Goal: Information Seeking & Learning: Learn about a topic

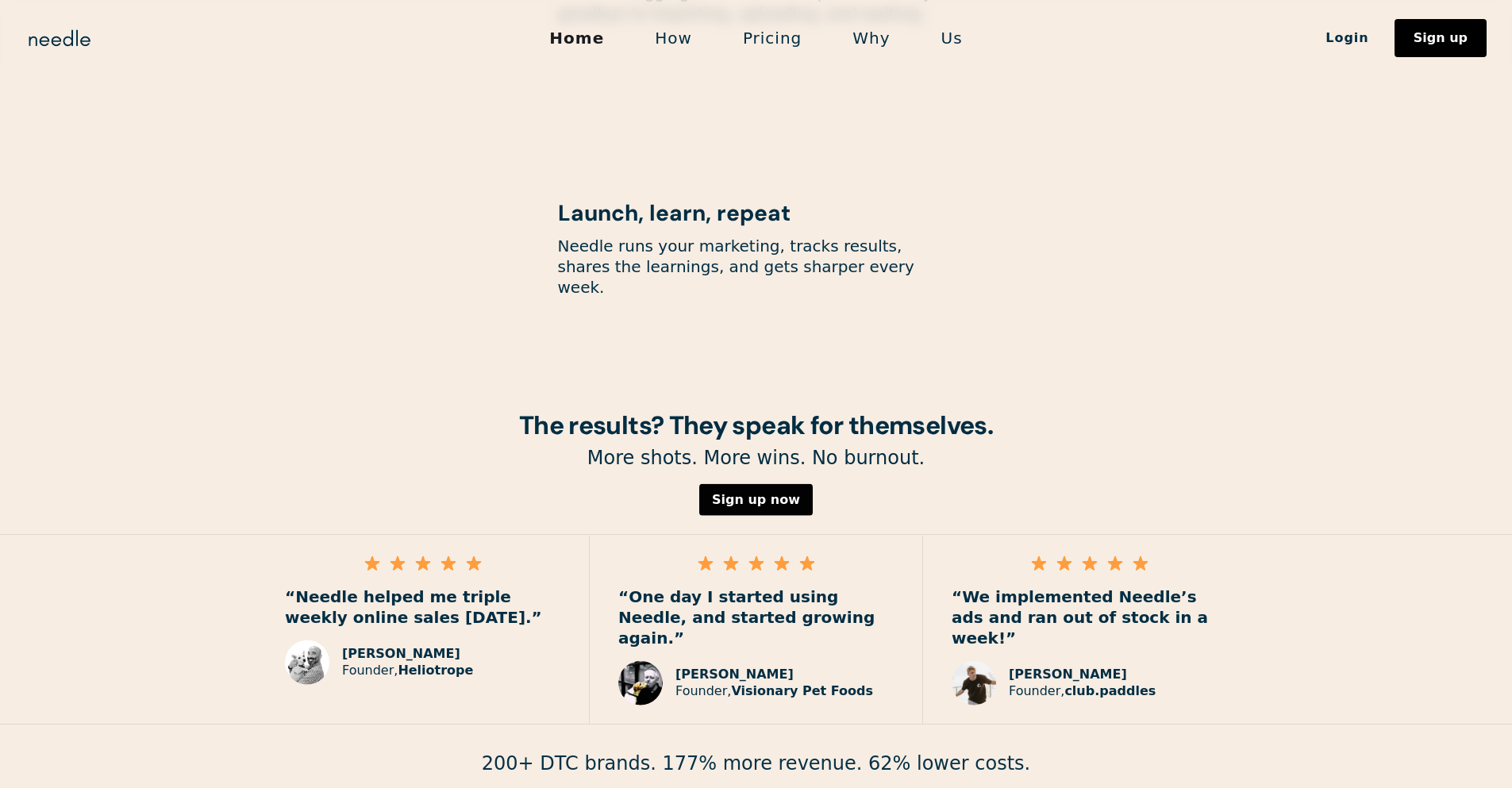
scroll to position [2122, 0]
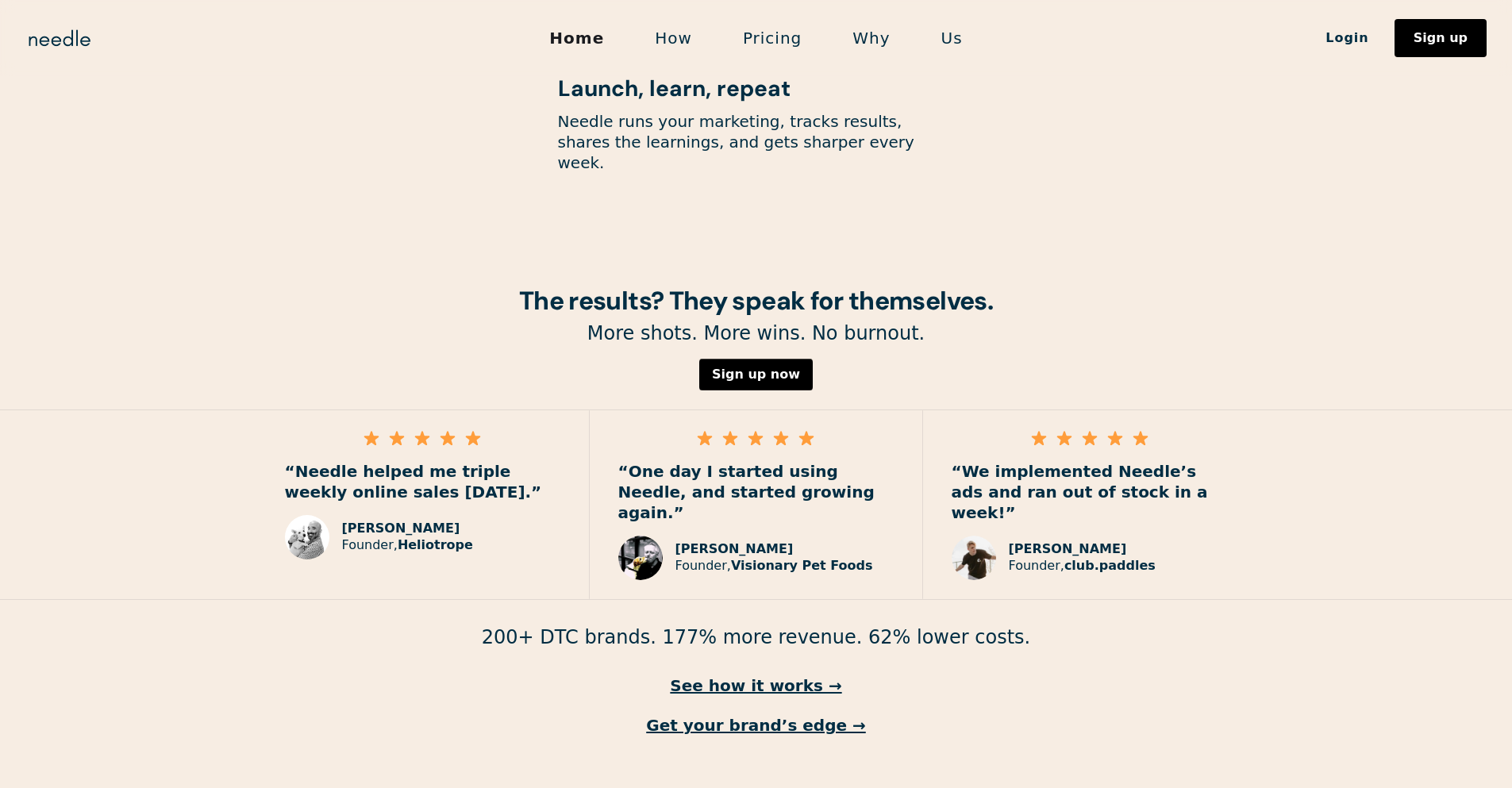
click at [679, 36] on link "How" at bounding box center [673, 38] width 88 height 33
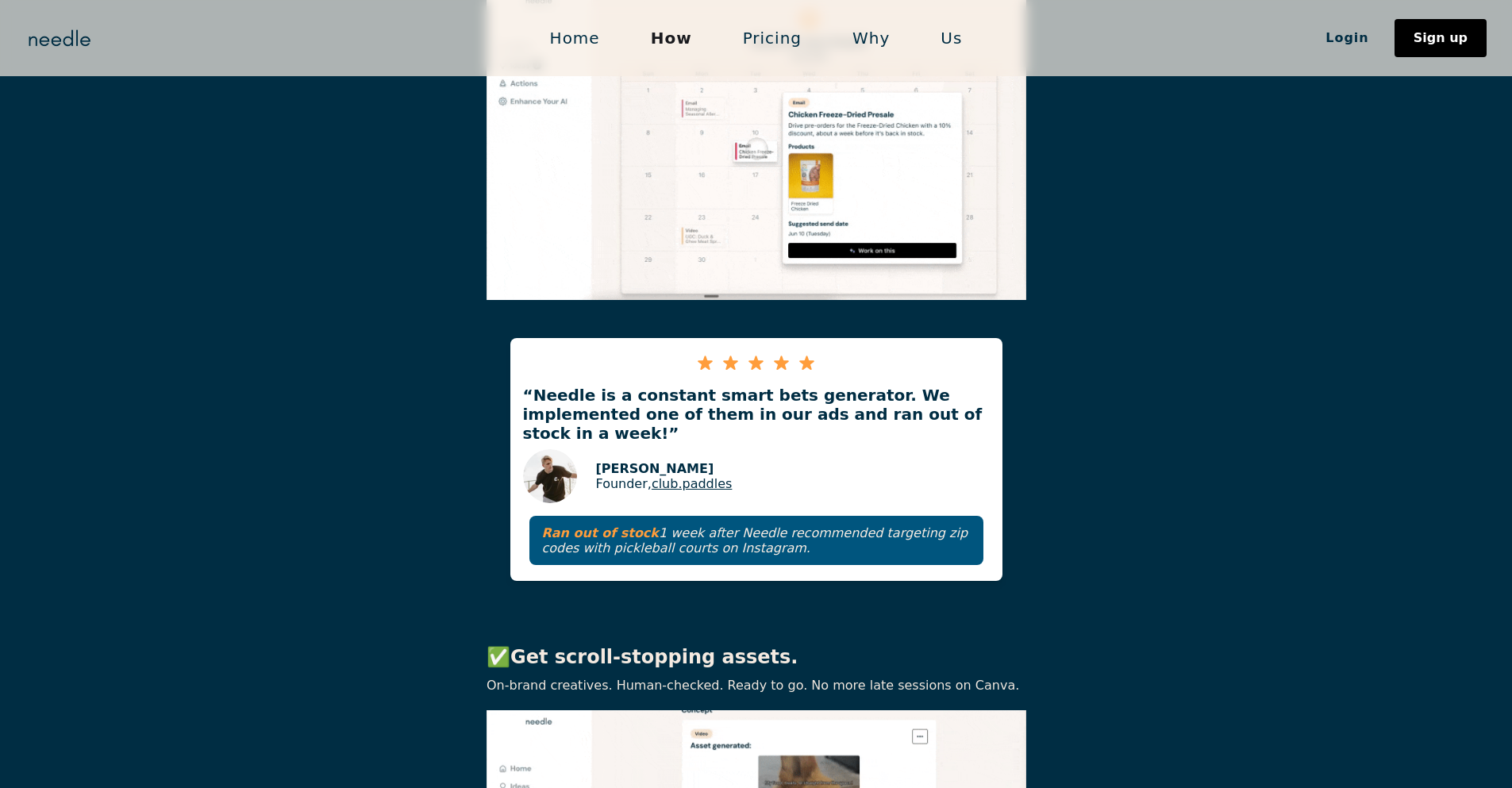
scroll to position [1553, 0]
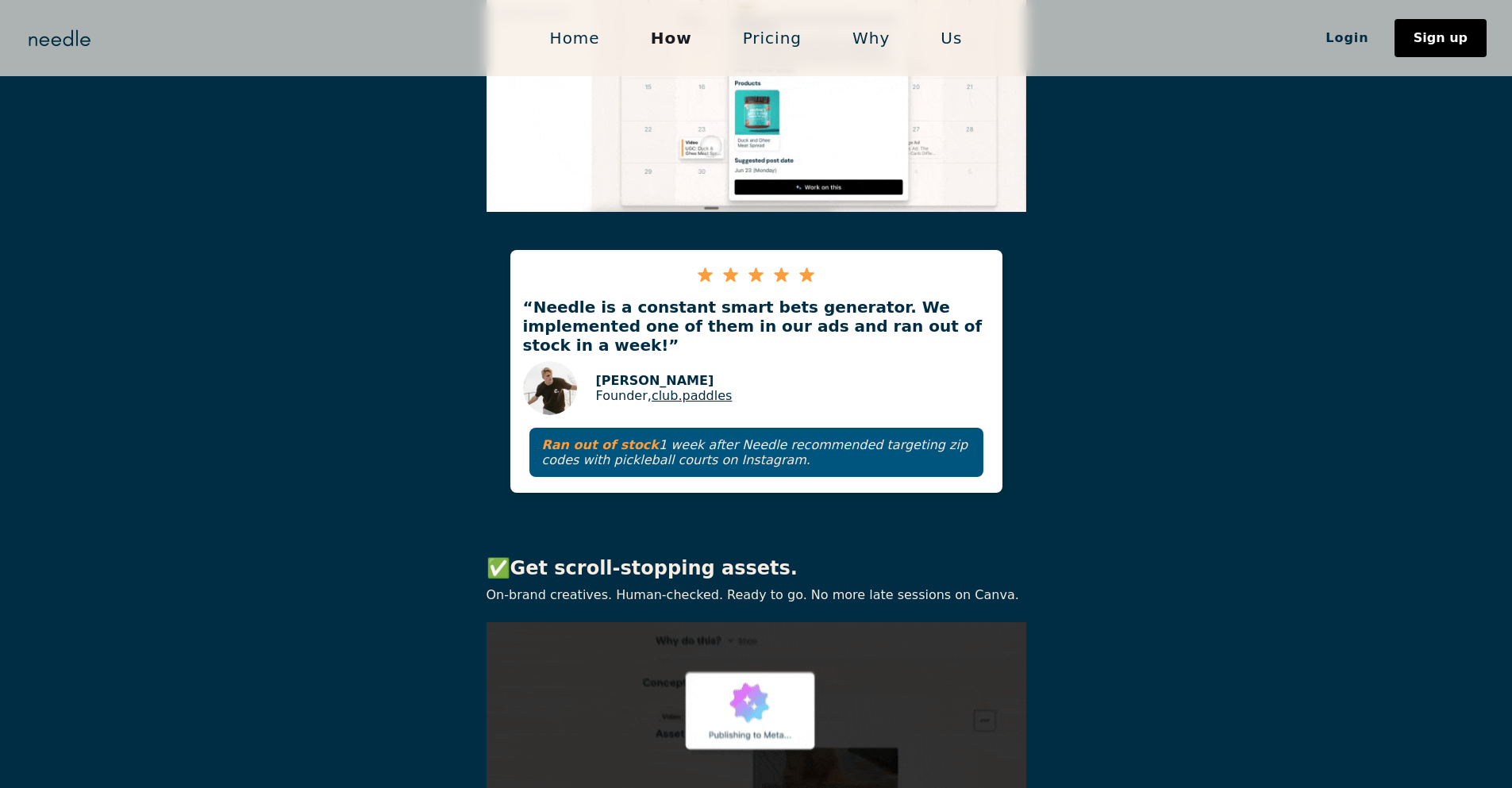
click at [943, 39] on link "Us" at bounding box center [951, 38] width 72 height 33
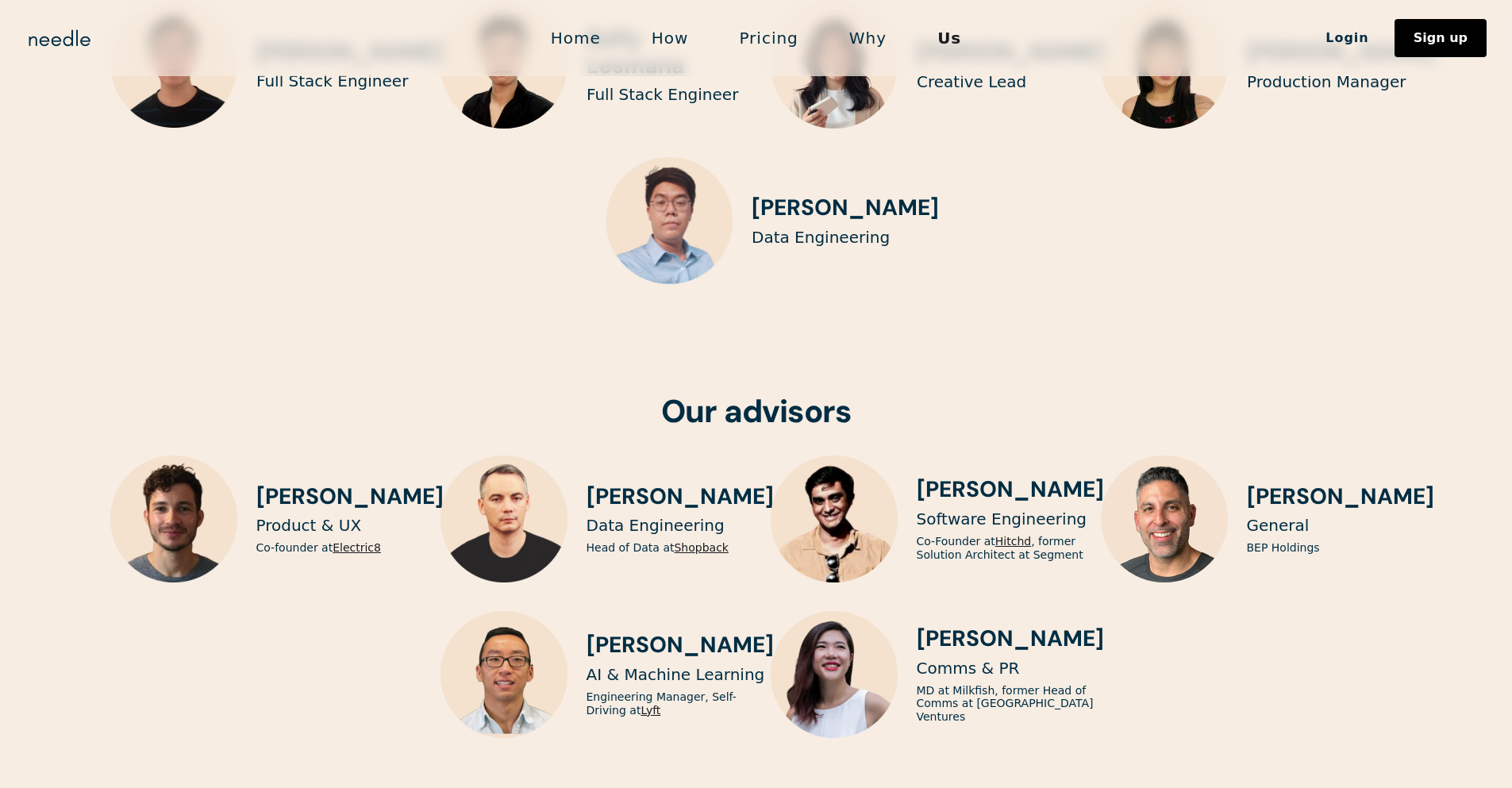
scroll to position [4023, 0]
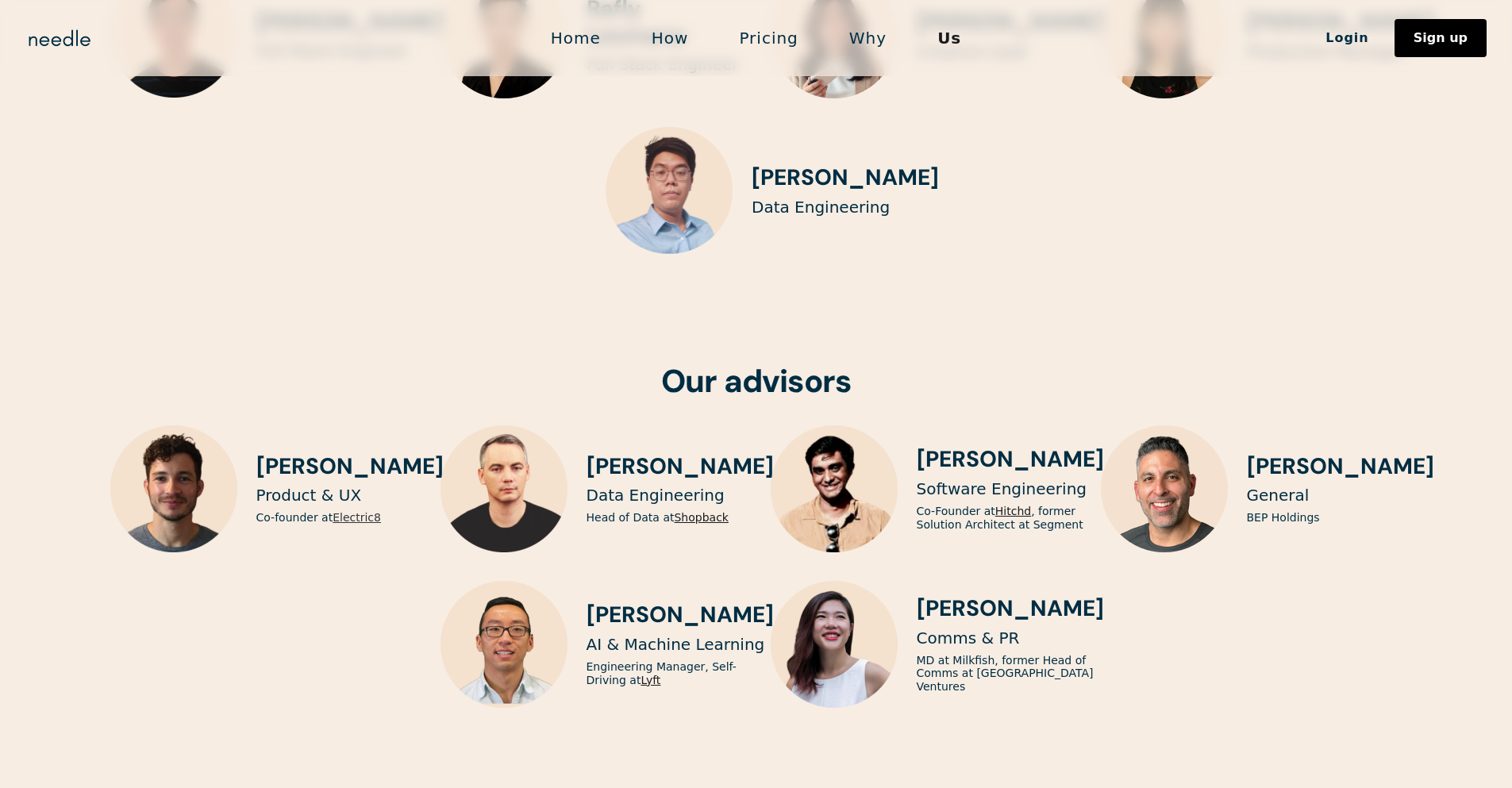
click at [369, 511] on link "Electric8" at bounding box center [356, 517] width 48 height 13
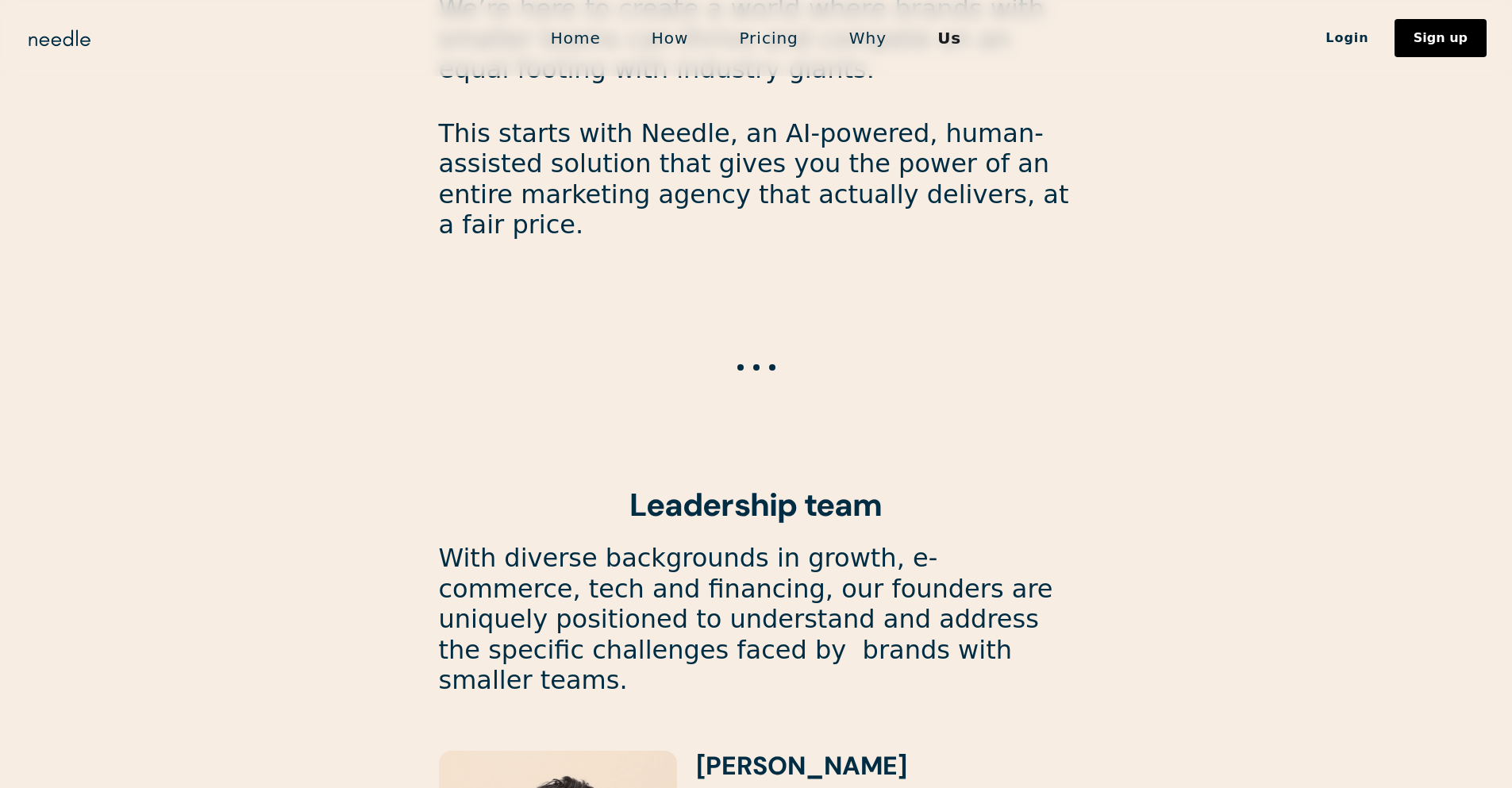
scroll to position [1203, 0]
